Goal: Task Accomplishment & Management: Manage account settings

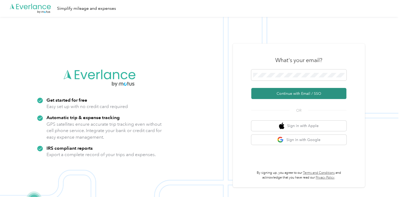
click at [285, 92] on button "Continue with Email / SSO" at bounding box center [298, 93] width 95 height 11
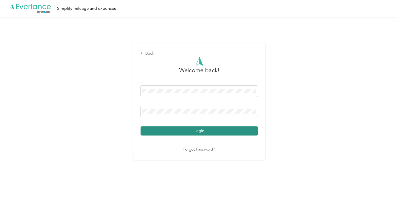
click at [202, 132] on button "Login" at bounding box center [199, 130] width 117 height 9
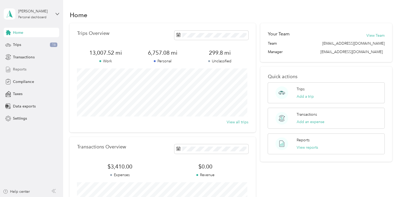
click at [23, 68] on span "Reports" at bounding box center [19, 70] width 13 height 6
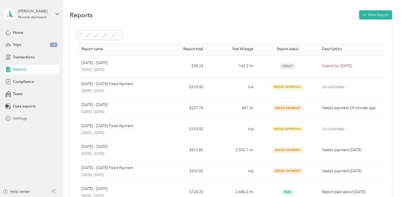
click at [21, 119] on span "Settings" at bounding box center [20, 119] width 14 height 6
